Goal: Task Accomplishment & Management: Complete application form

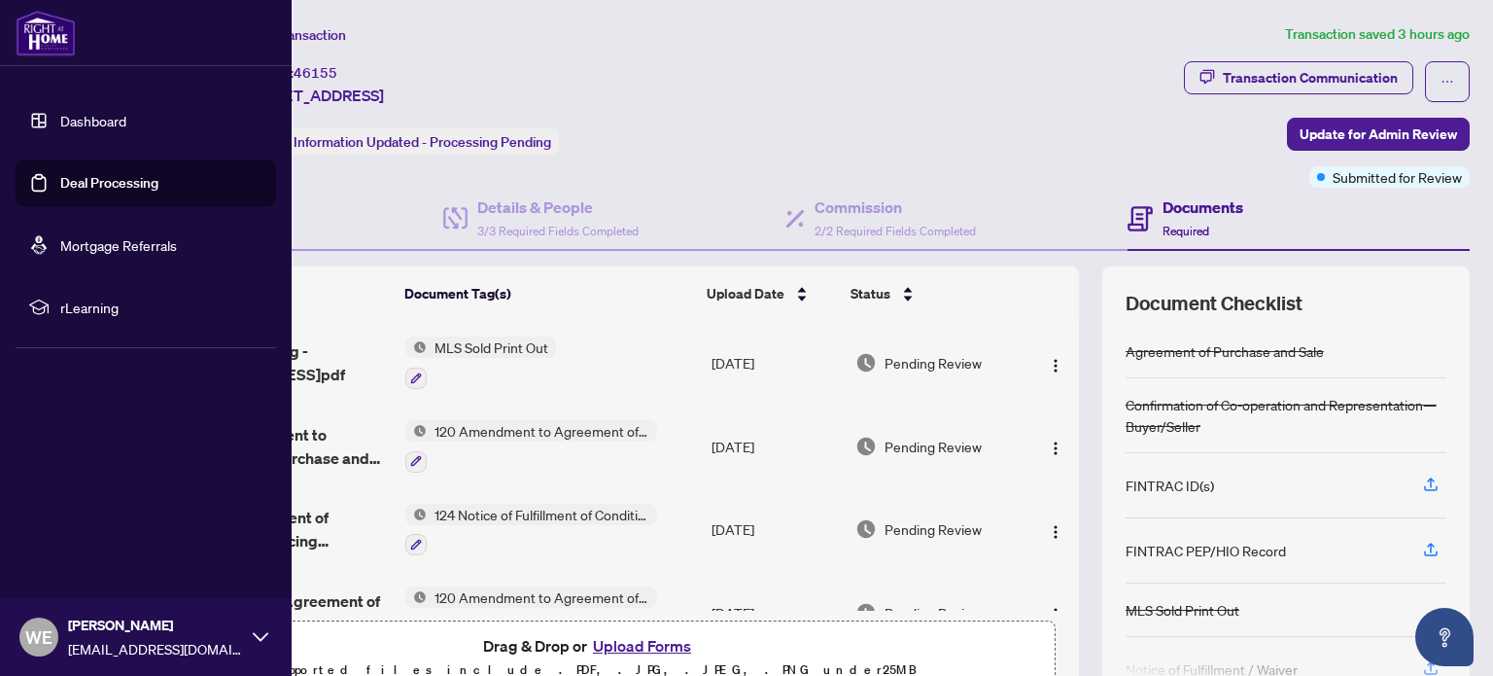
scroll to position [186, 0]
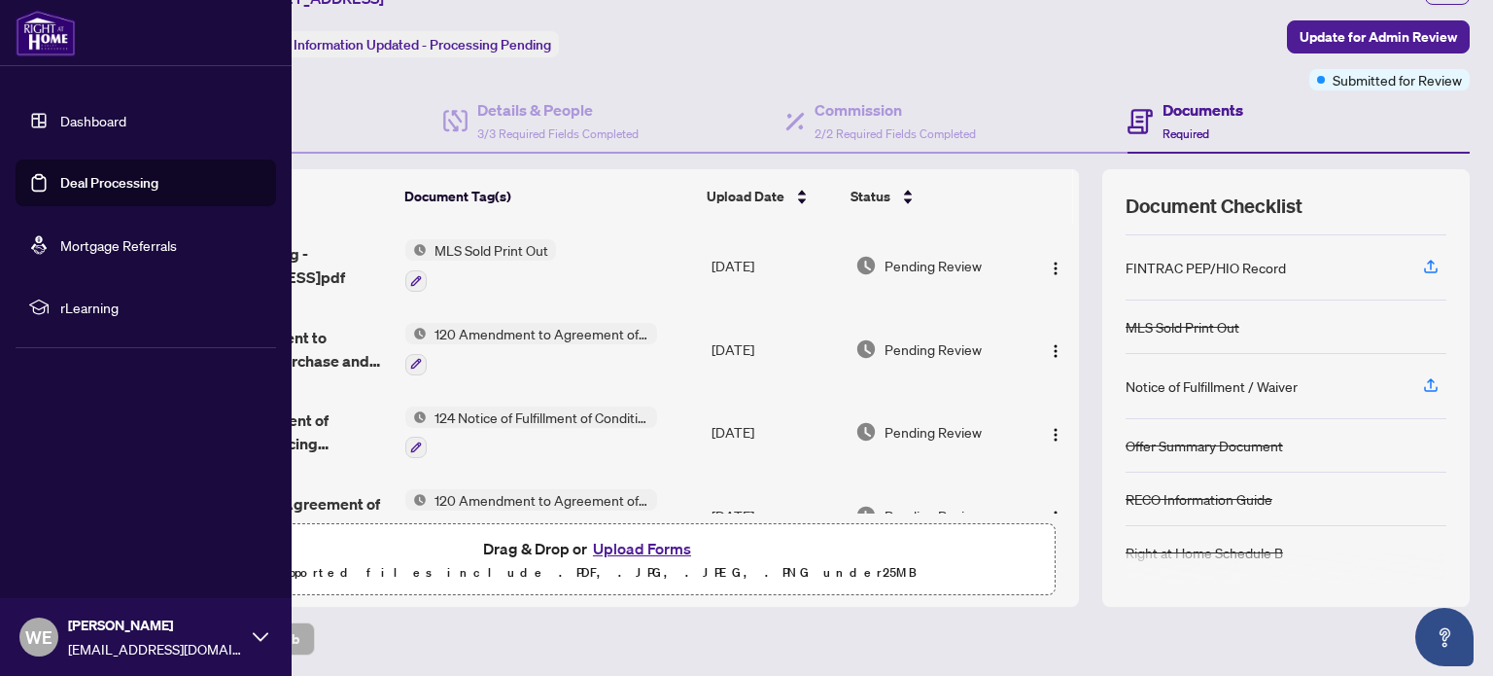
click at [60, 120] on link "Dashboard" at bounding box center [93, 120] width 66 height 17
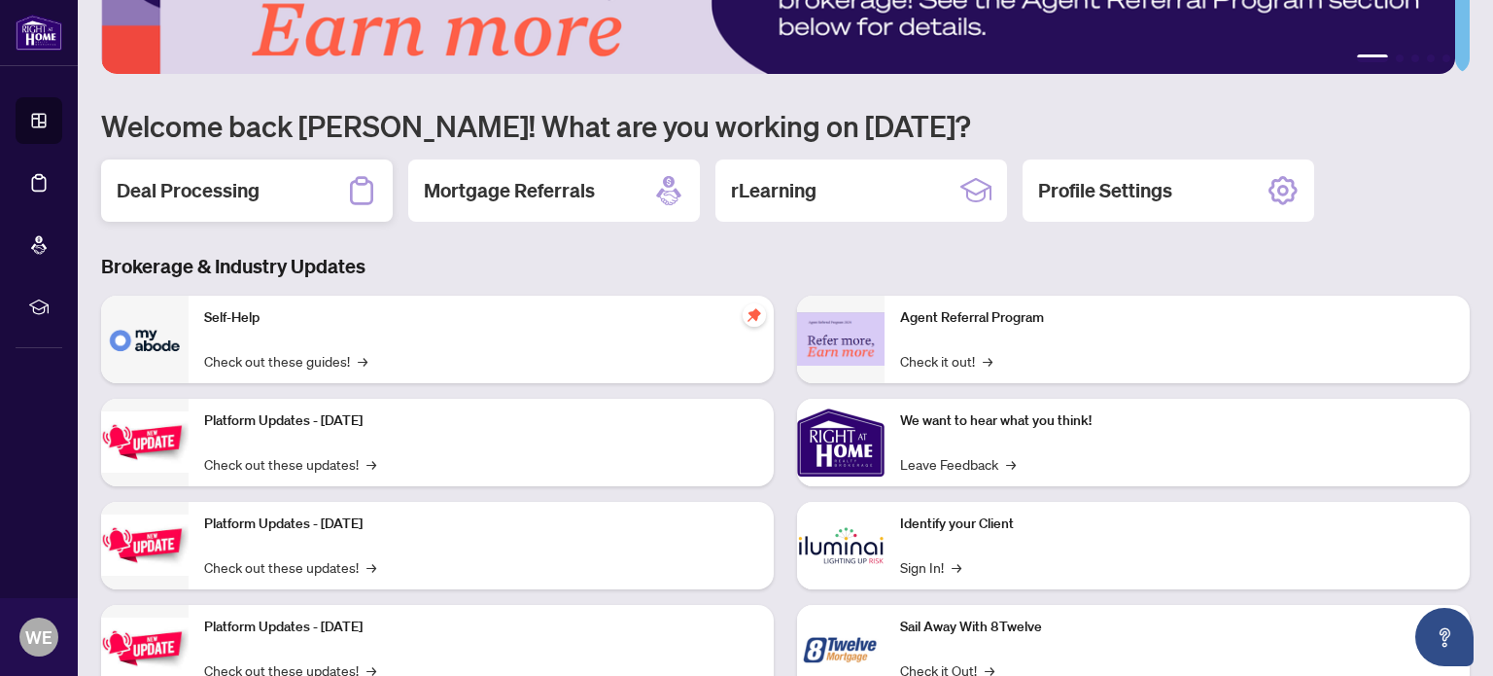
click at [242, 190] on h2 "Deal Processing" at bounding box center [188, 190] width 143 height 27
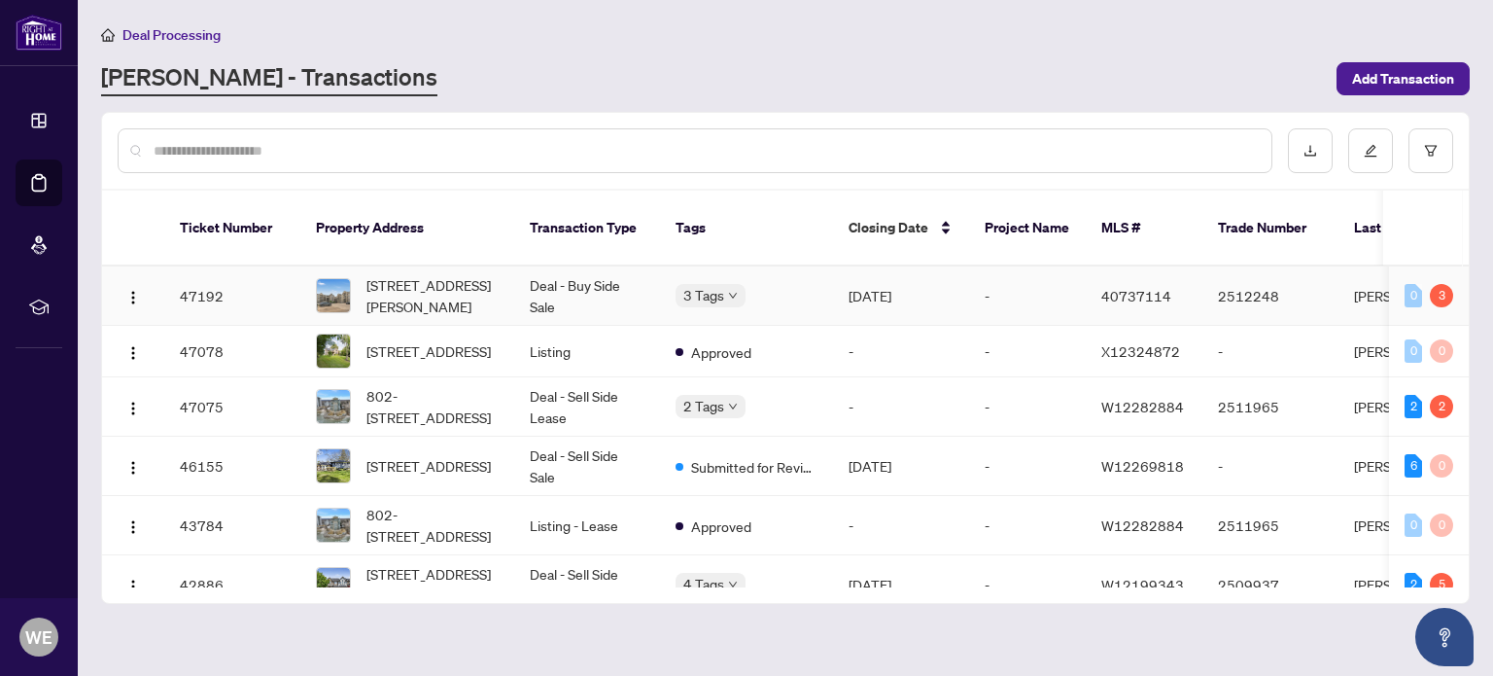
click at [1027, 271] on td "-" at bounding box center [1027, 295] width 117 height 59
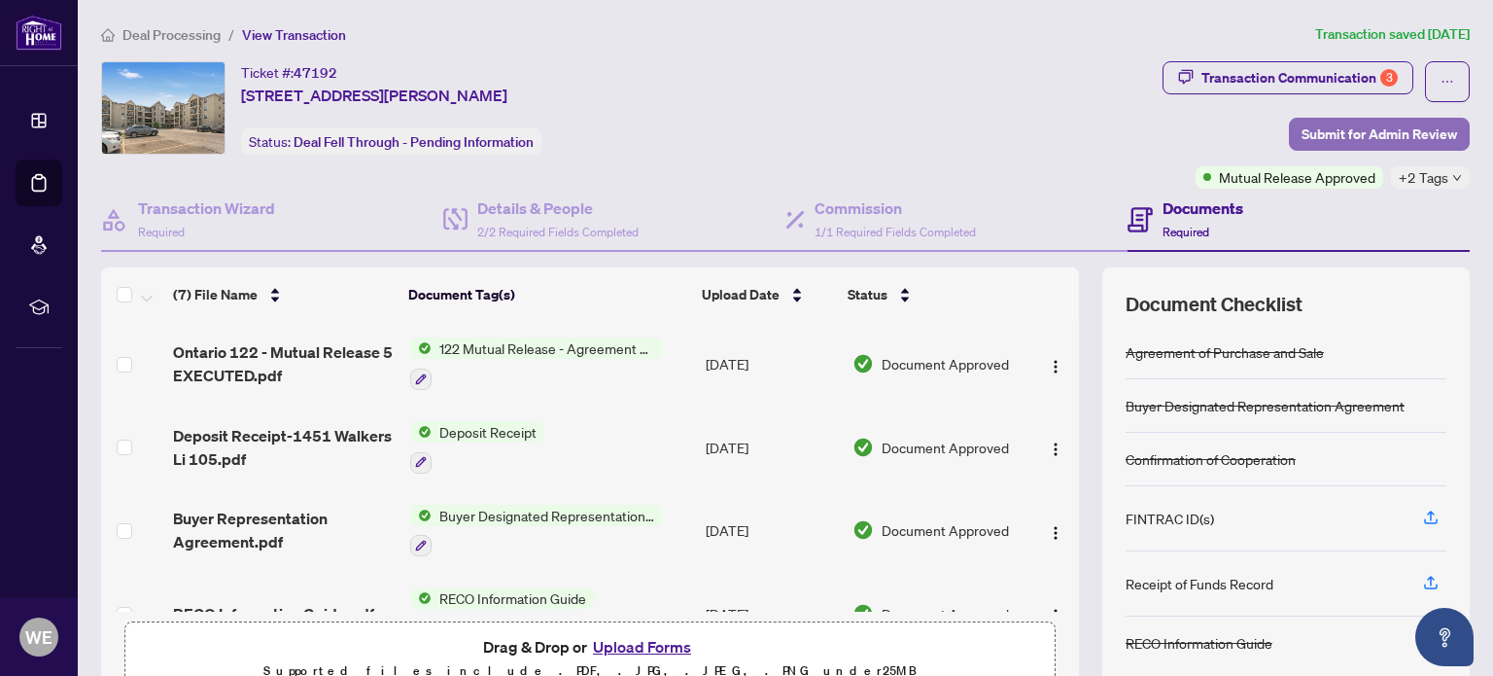
click at [1410, 143] on span "Submit for Admin Review" at bounding box center [1380, 134] width 156 height 31
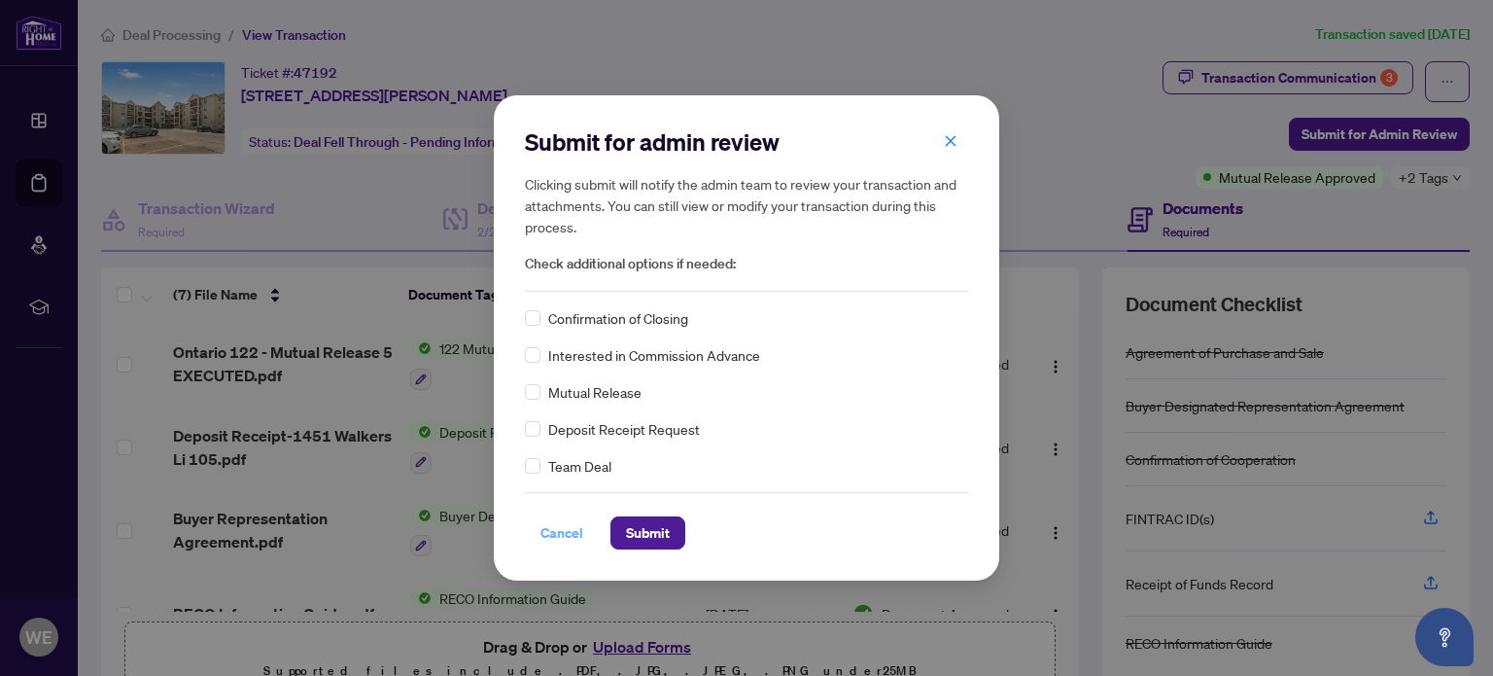
click at [561, 530] on span "Cancel" at bounding box center [562, 532] width 43 height 31
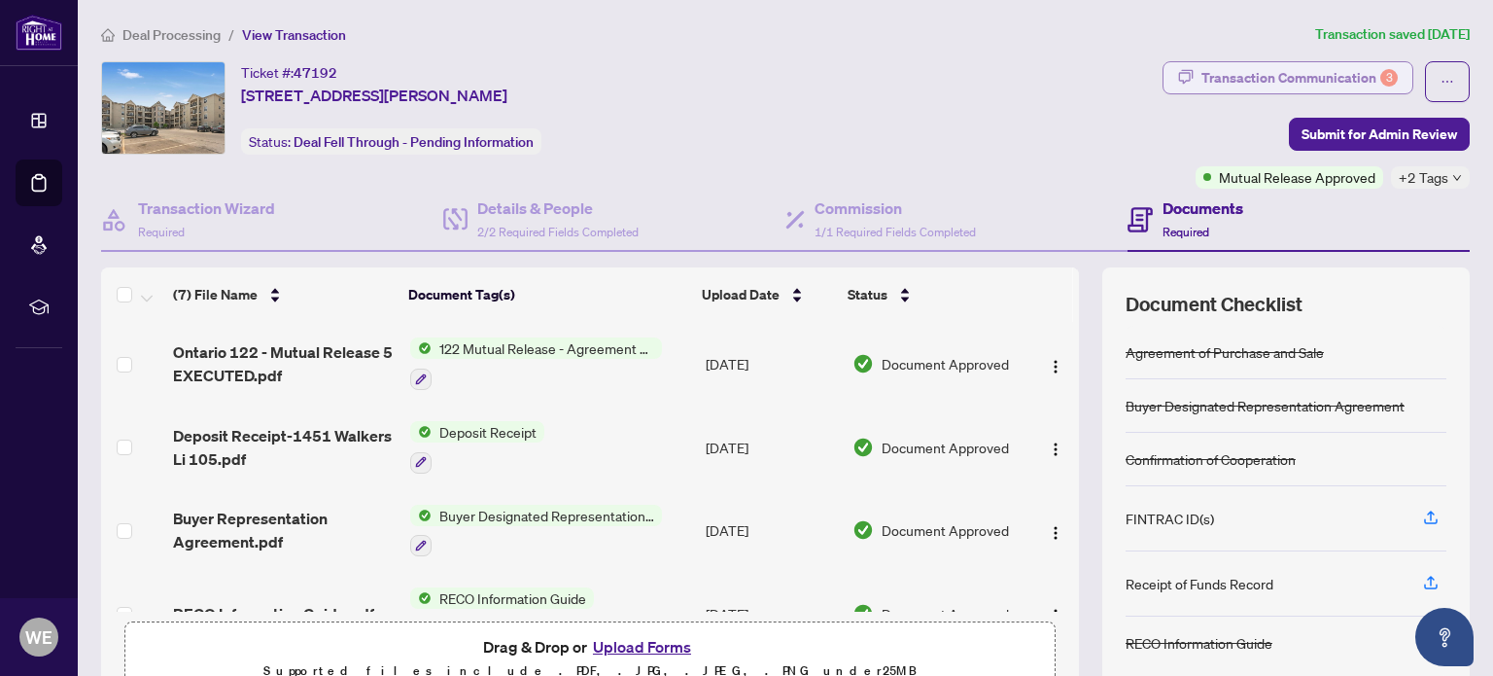
click at [1327, 71] on div "Transaction Communication 3" at bounding box center [1300, 77] width 196 height 31
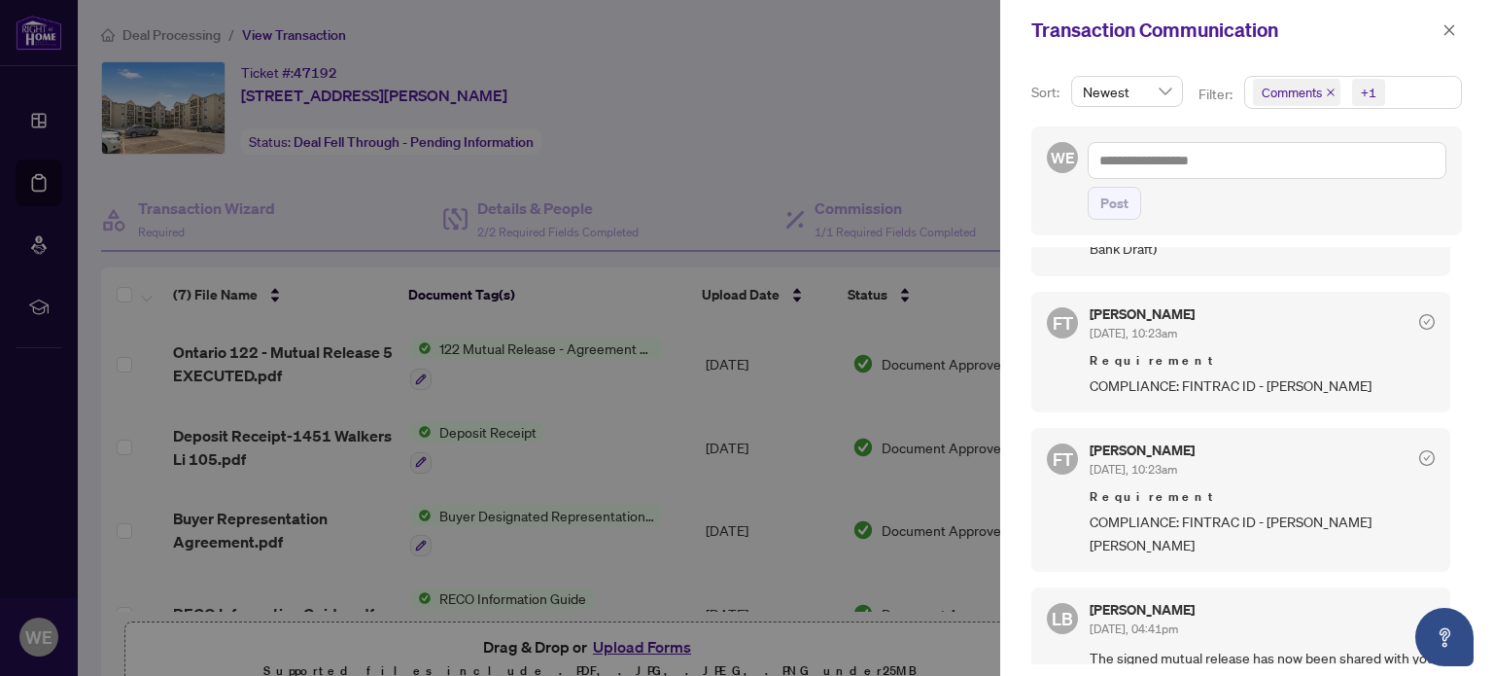
scroll to position [142, 0]
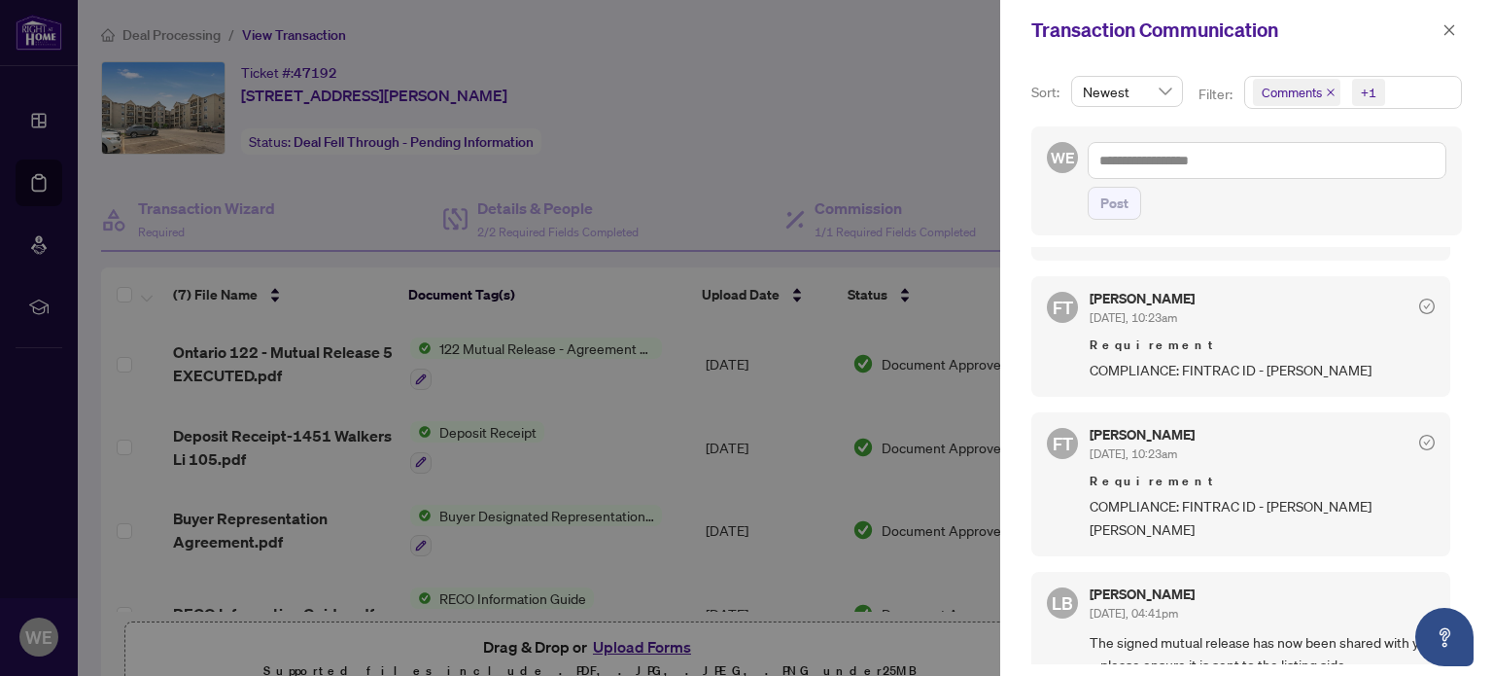
click at [764, 107] on div at bounding box center [746, 338] width 1493 height 676
click at [1452, 28] on icon "close" at bounding box center [1450, 29] width 11 height 11
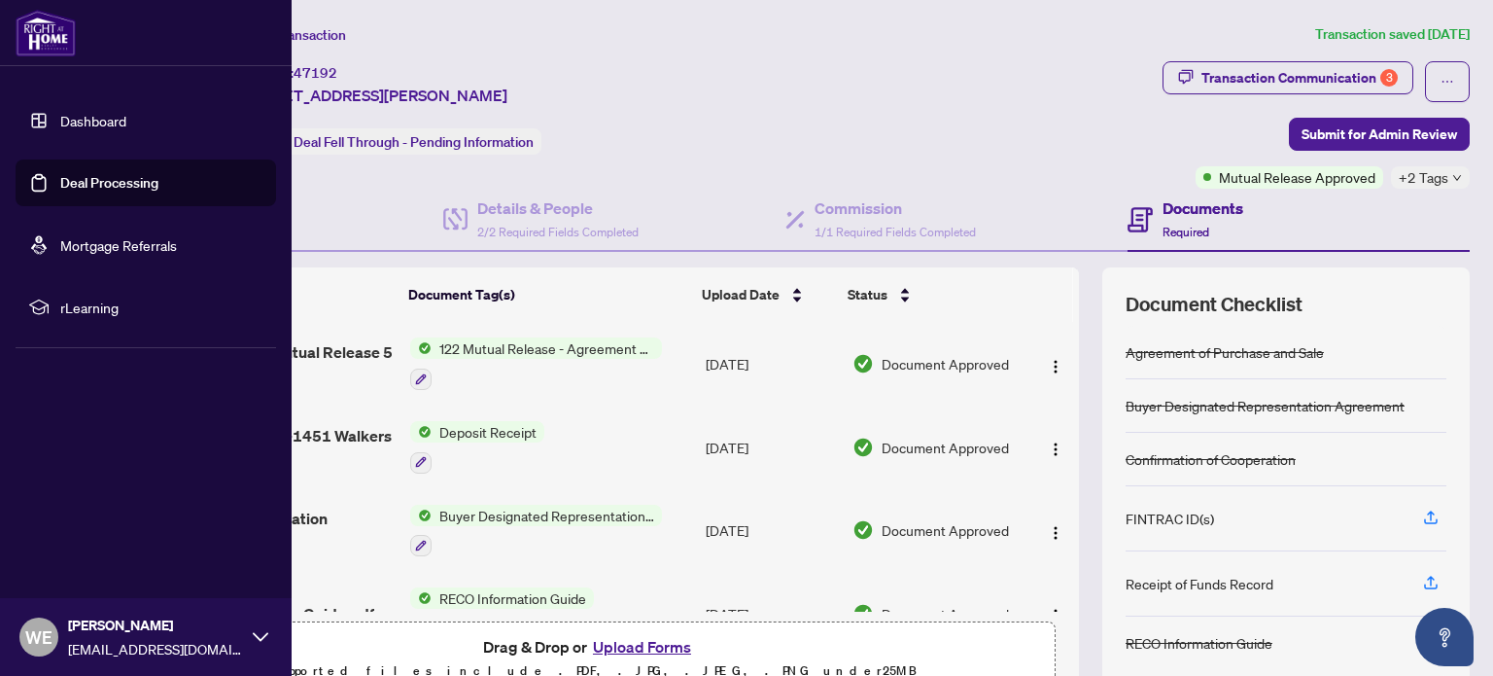
click at [60, 112] on link "Dashboard" at bounding box center [93, 120] width 66 height 17
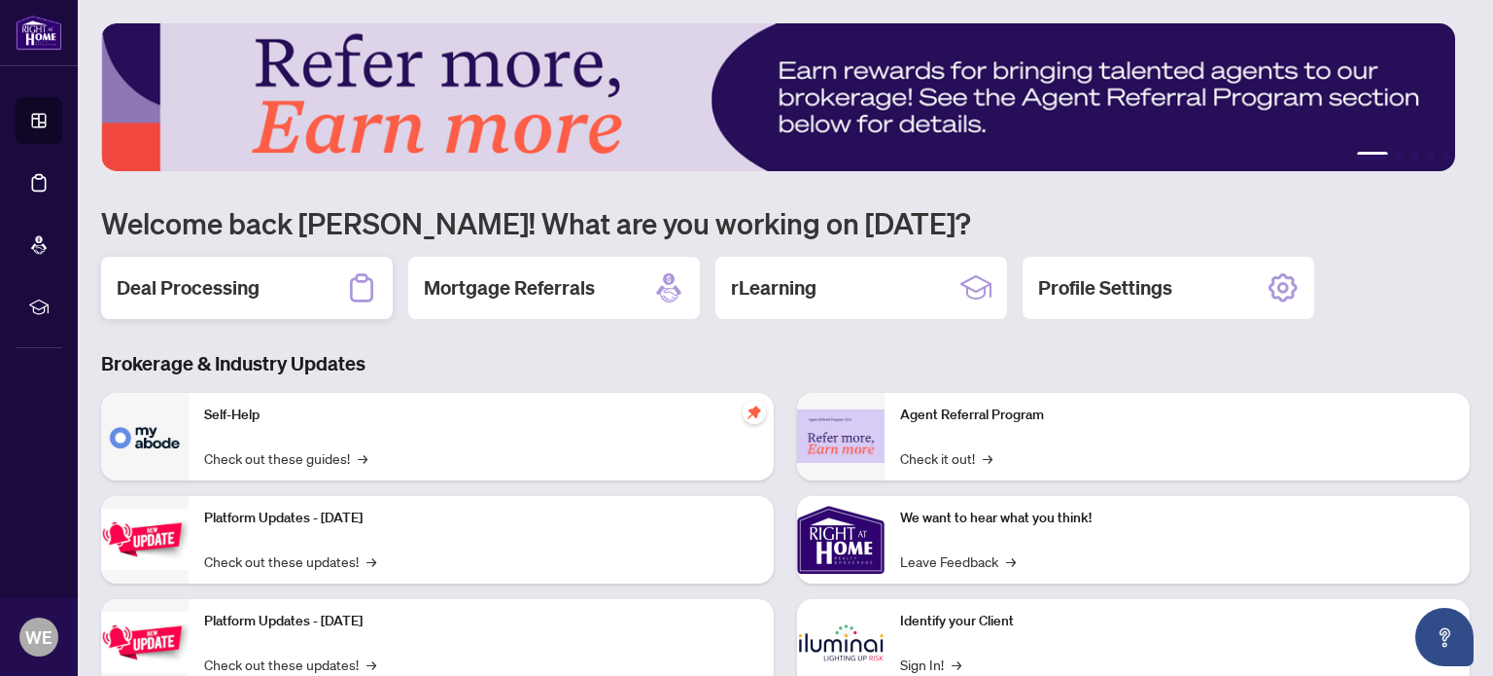
click at [290, 288] on div "Deal Processing" at bounding box center [247, 288] width 292 height 62
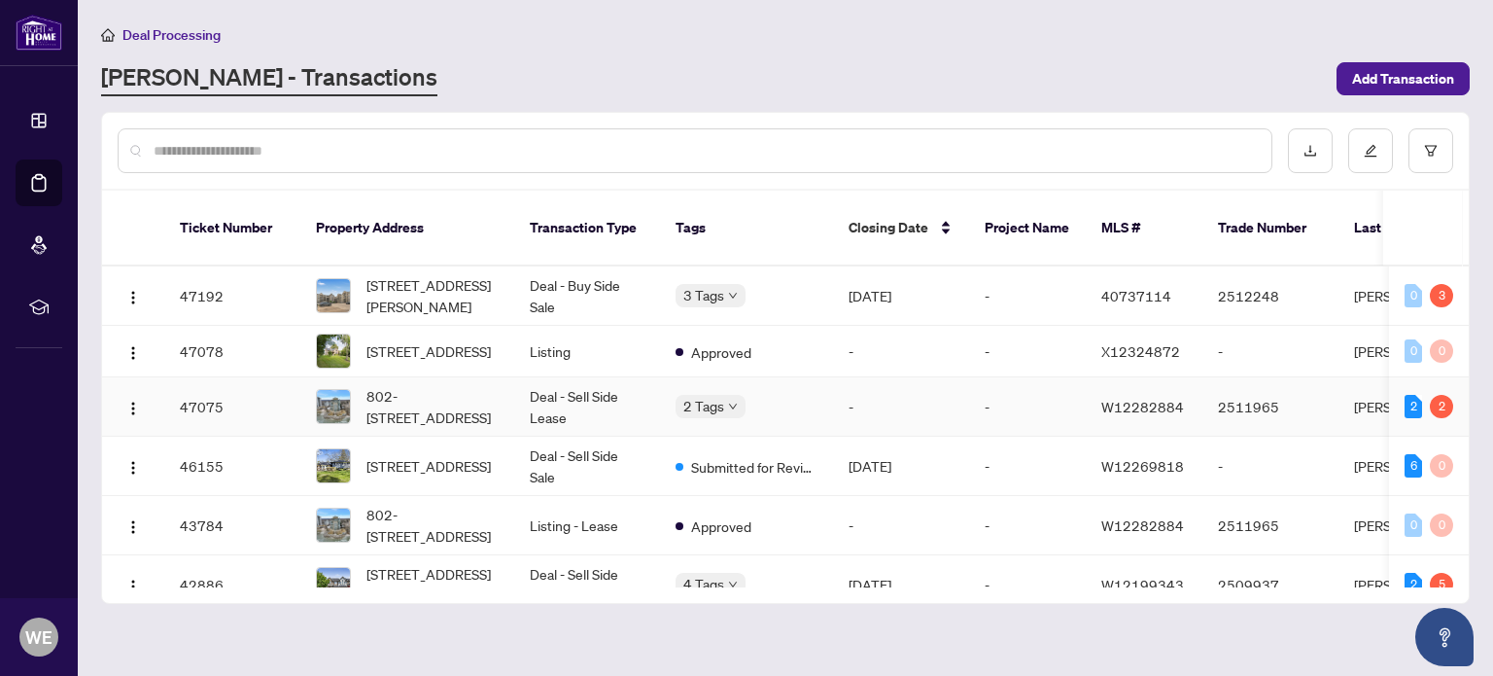
click at [1037, 387] on td "-" at bounding box center [1027, 406] width 117 height 59
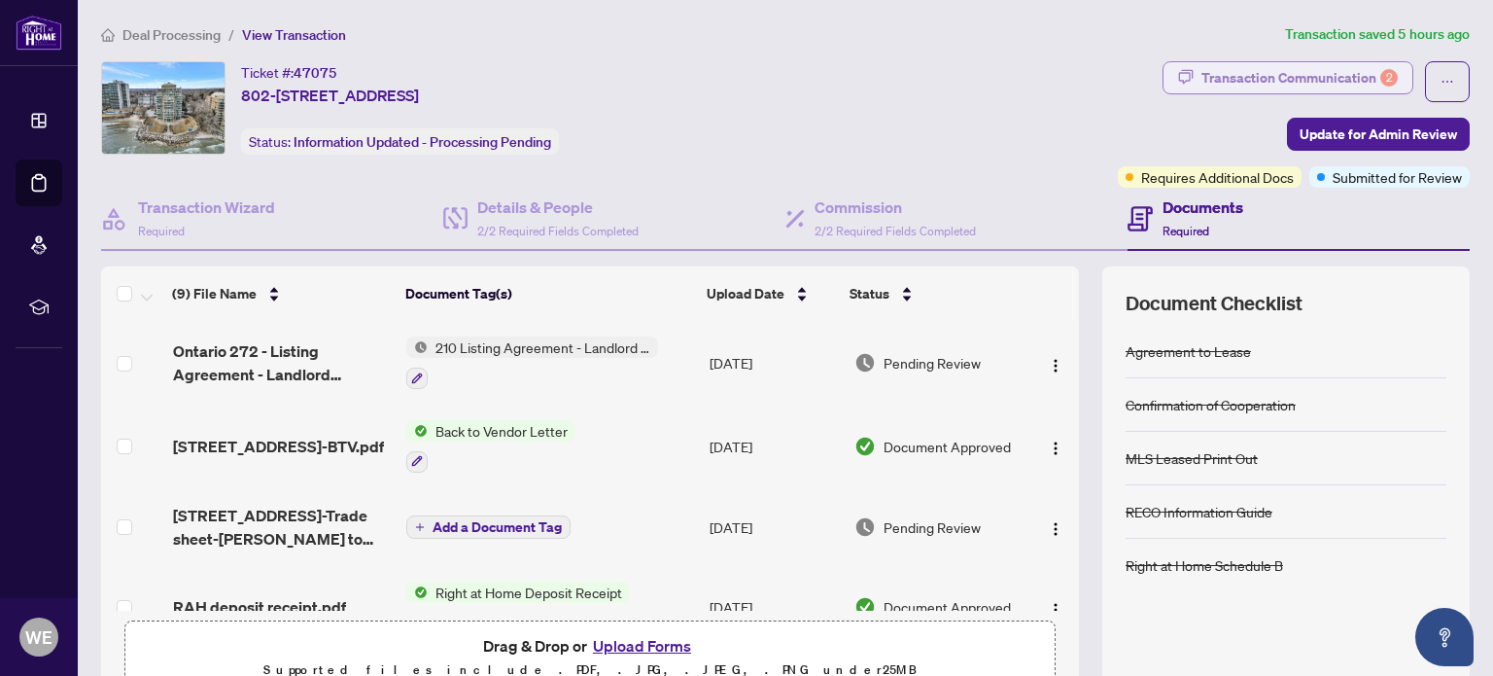
click at [1291, 76] on div "Transaction Communication 2" at bounding box center [1300, 77] width 196 height 31
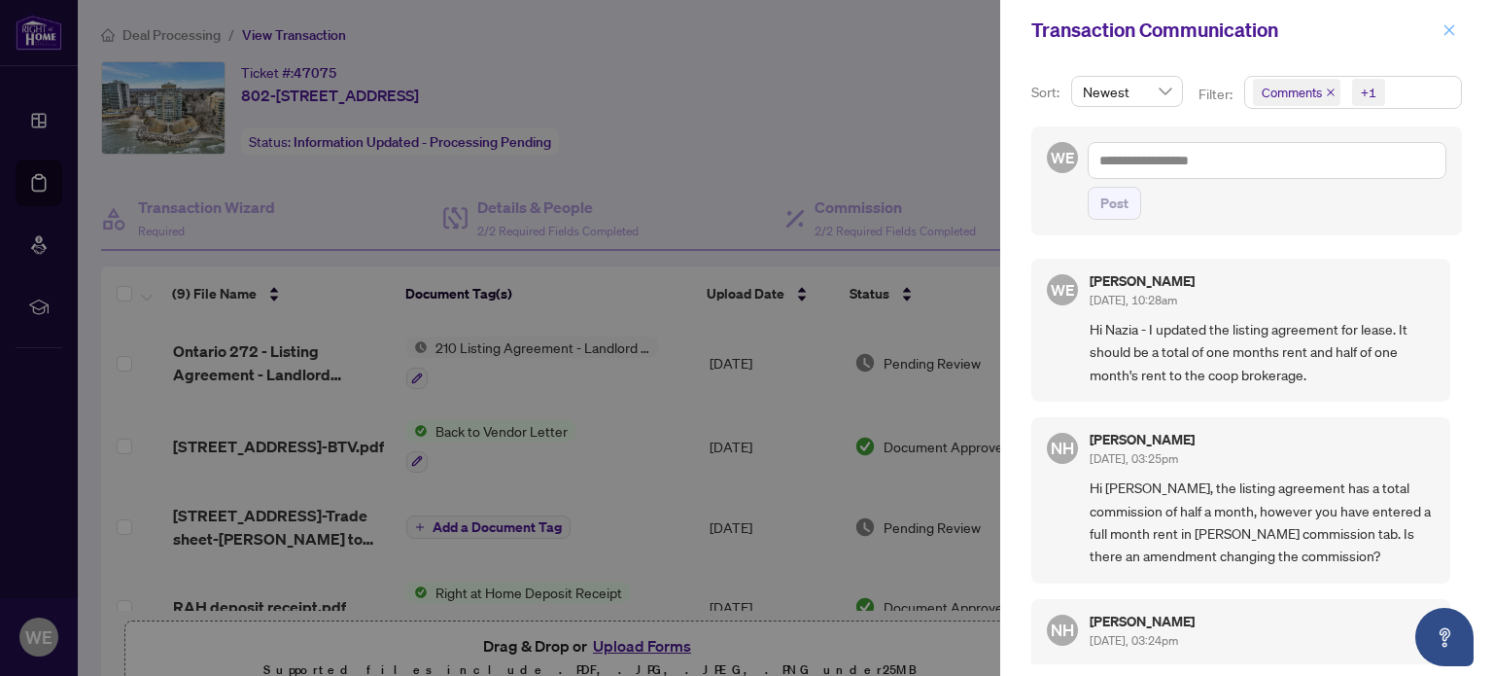
click at [1452, 26] on icon "close" at bounding box center [1450, 30] width 14 height 14
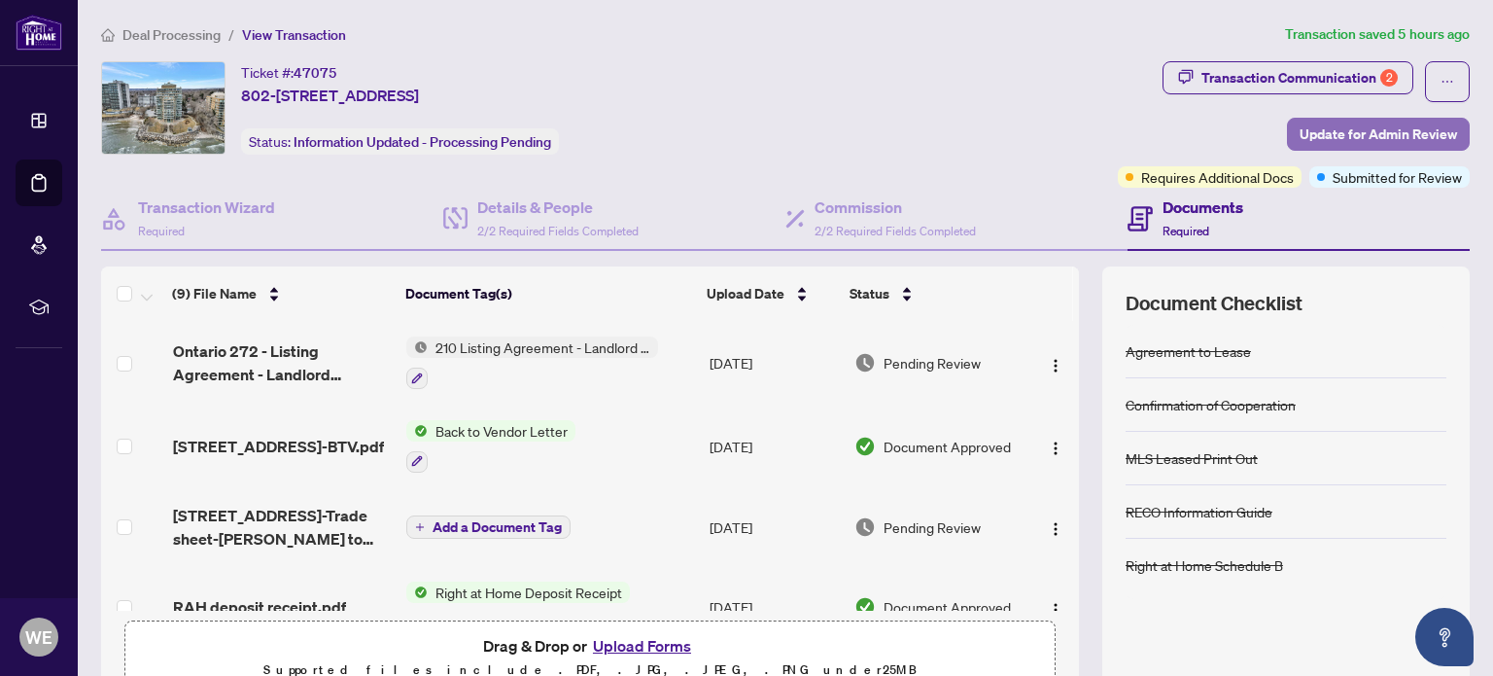
click at [1356, 131] on span "Update for Admin Review" at bounding box center [1378, 134] width 157 height 31
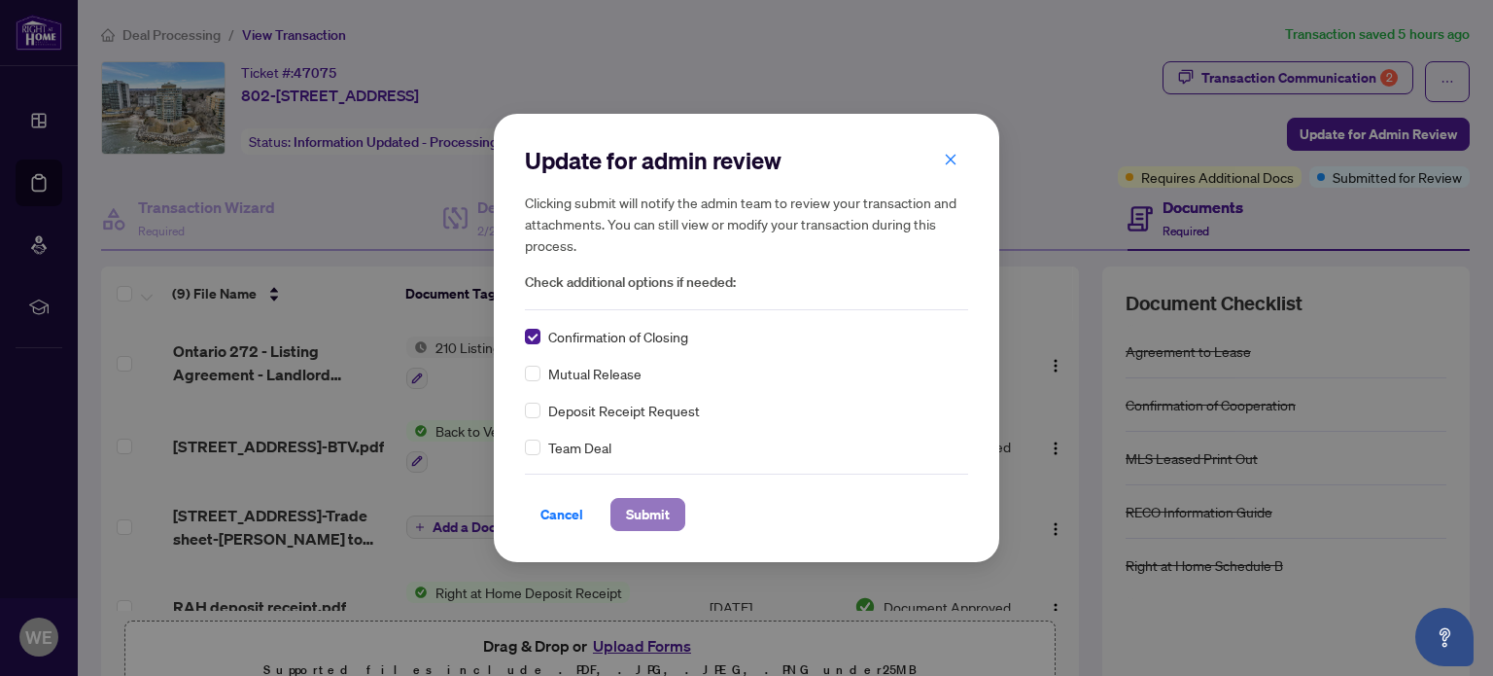
click at [649, 517] on span "Submit" at bounding box center [648, 514] width 44 height 31
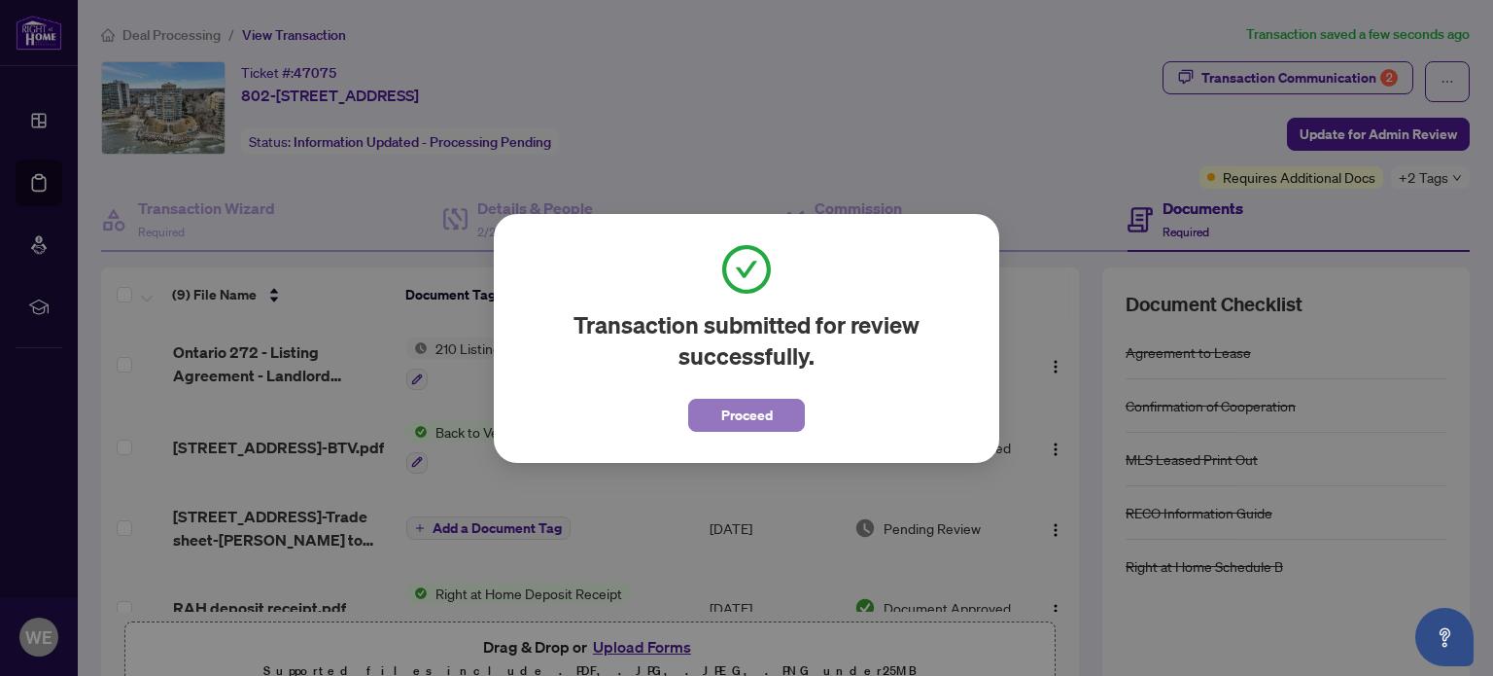
click at [753, 408] on span "Proceed" at bounding box center [747, 415] width 52 height 31
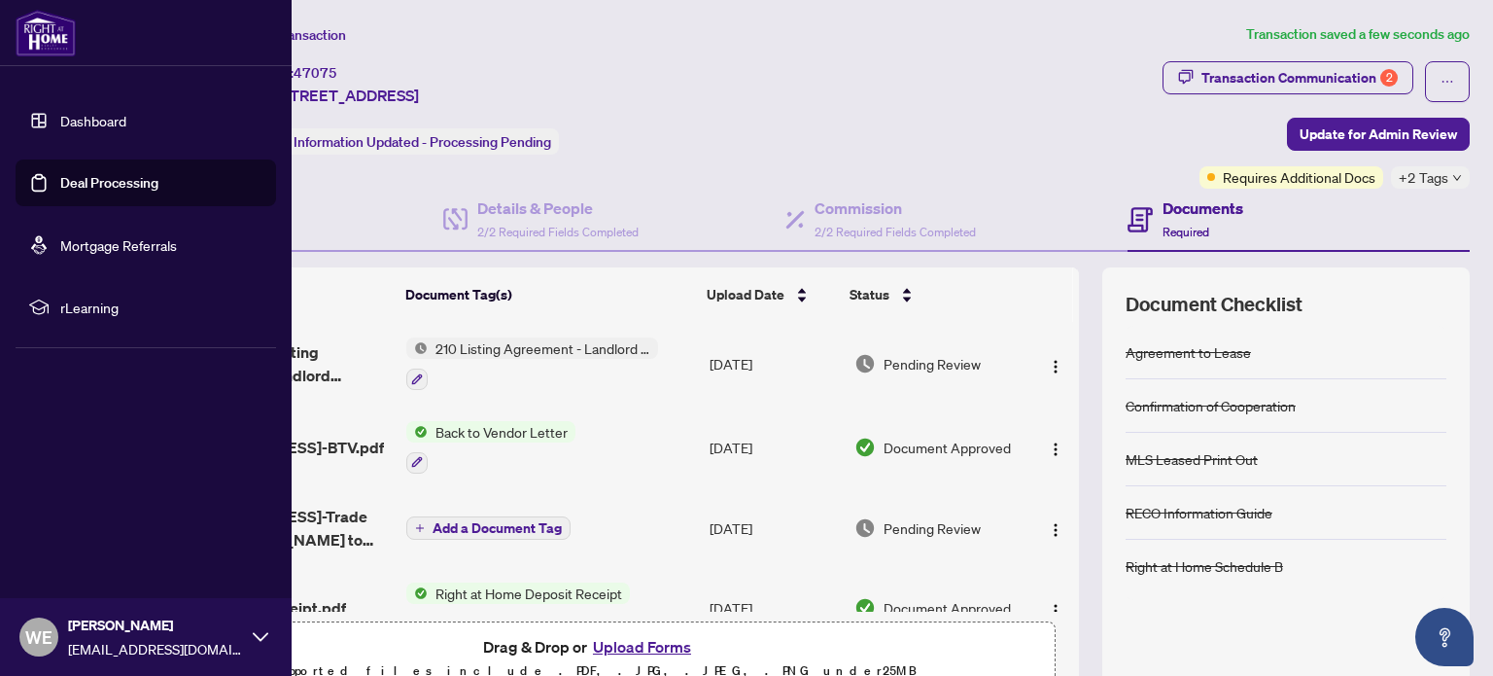
click at [60, 119] on link "Dashboard" at bounding box center [93, 120] width 66 height 17
